Goal: Find specific page/section: Find specific page/section

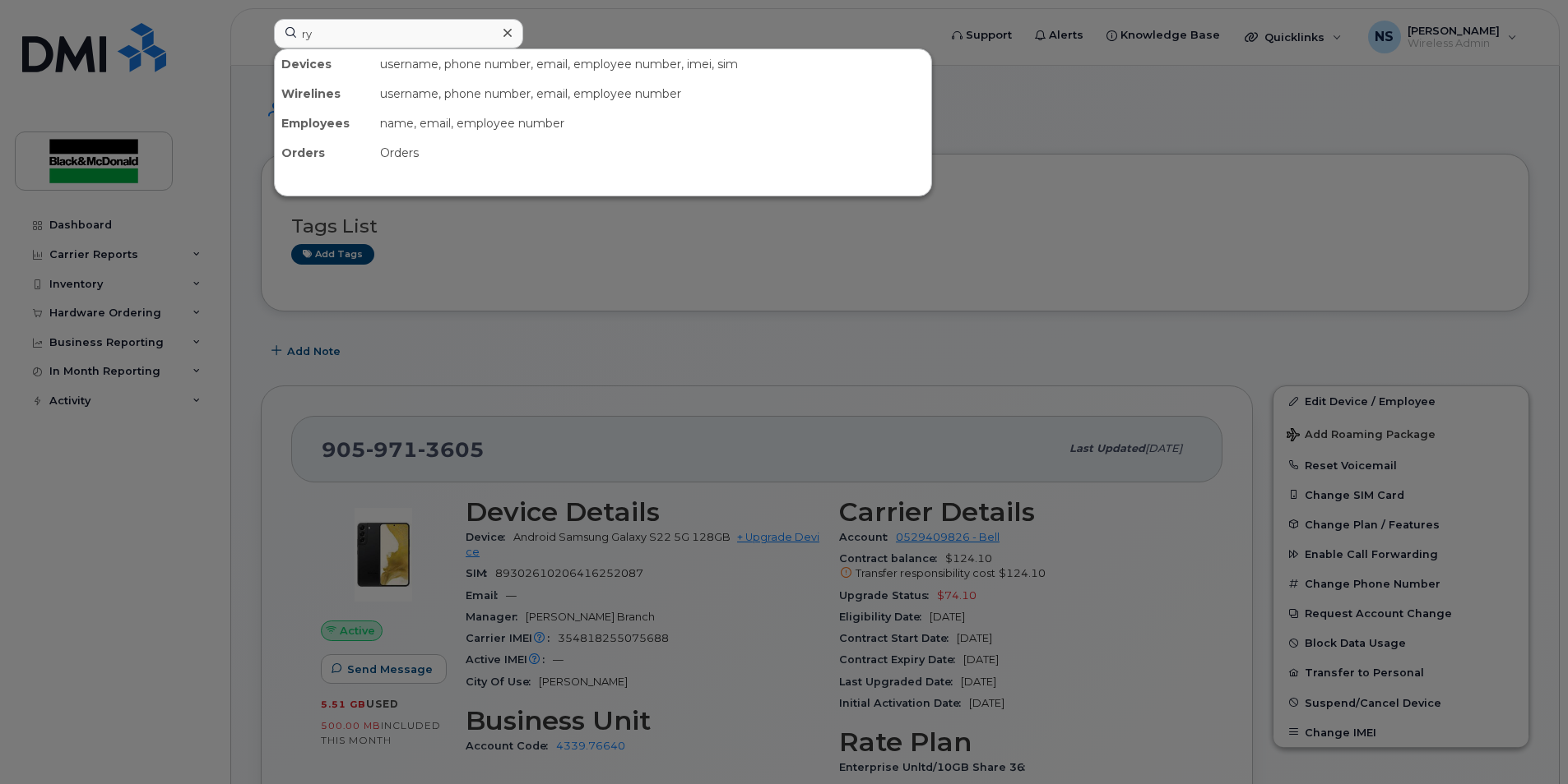
scroll to position [283, 0]
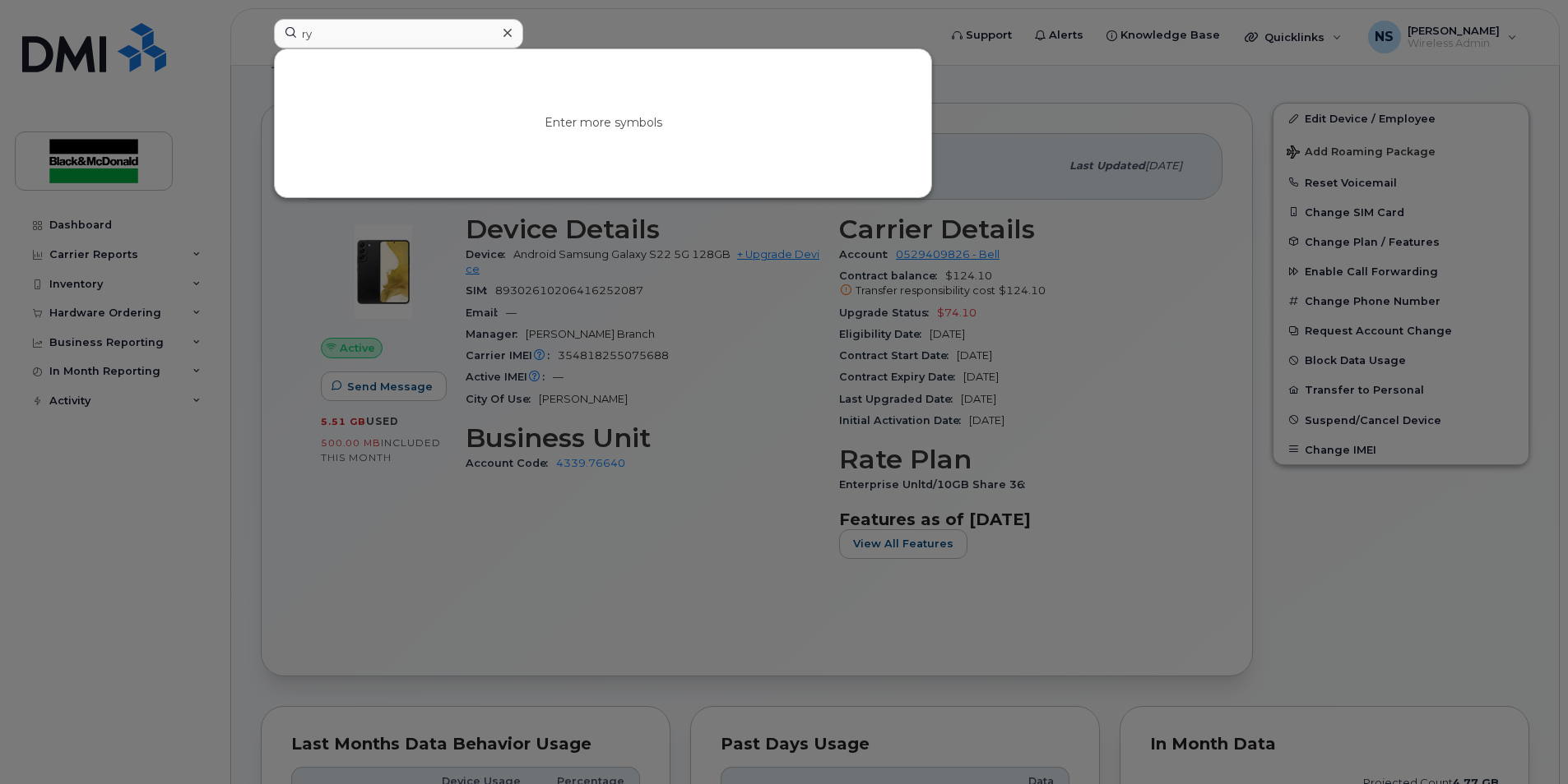
type input "[PERSON_NAME]"
click at [628, 144] on link "Go to Sign In Page" at bounding box center [603, 137] width 126 height 30
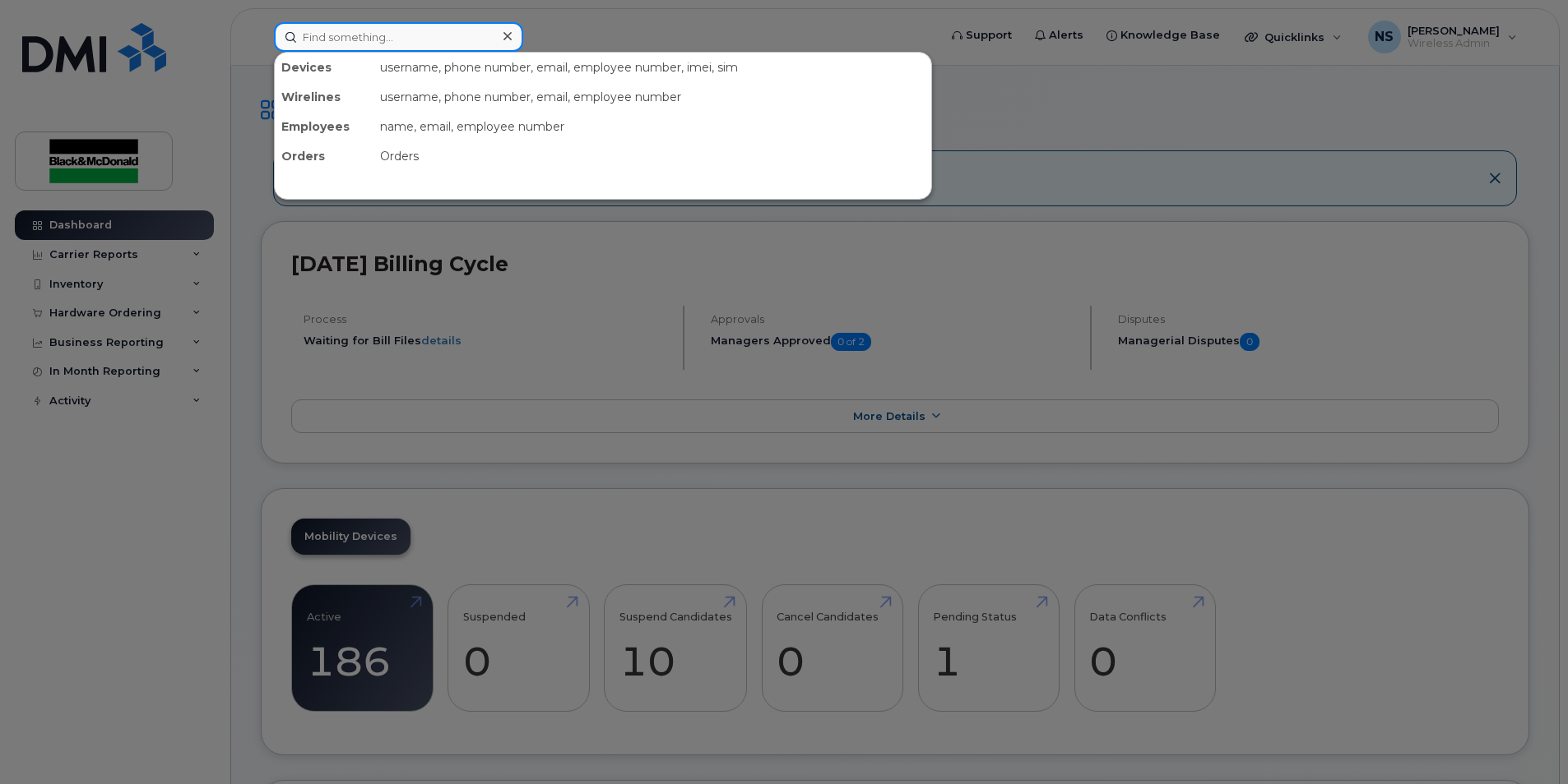
click at [357, 41] on input at bounding box center [398, 37] width 249 height 30
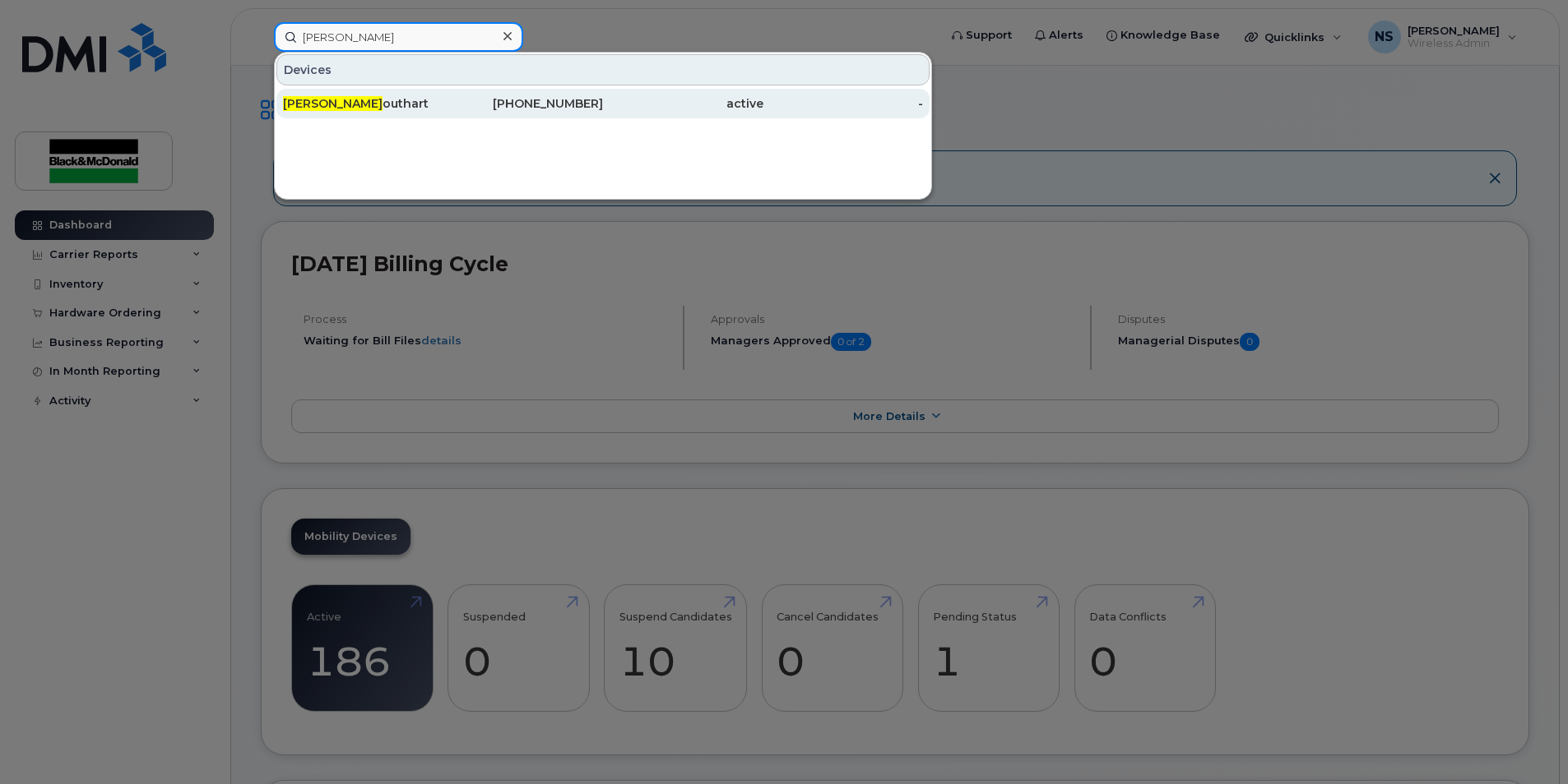
type input "[PERSON_NAME]"
click at [365, 103] on div "[PERSON_NAME]" at bounding box center [364, 104] width 161 height 16
